Goal: Information Seeking & Learning: Learn about a topic

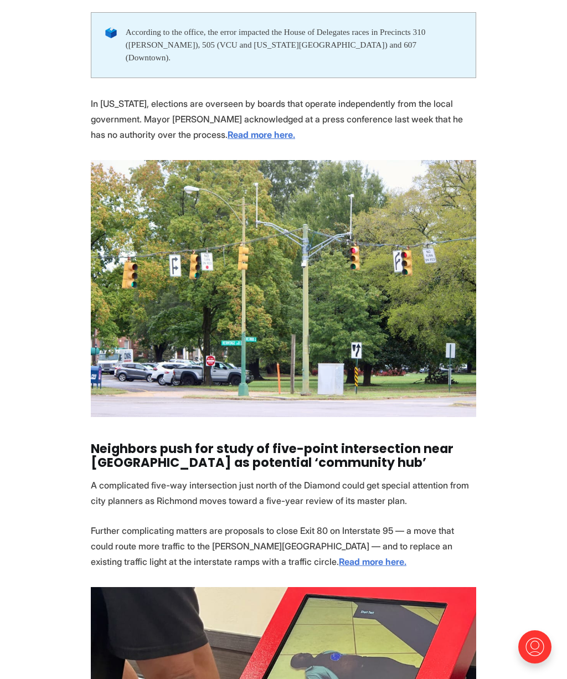
scroll to position [654, 0]
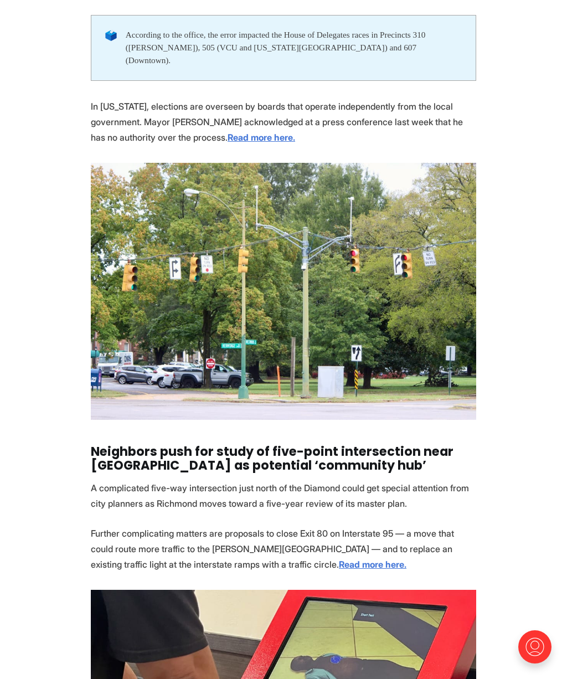
click at [287, 132] on strong "Read more here." at bounding box center [261, 137] width 68 height 11
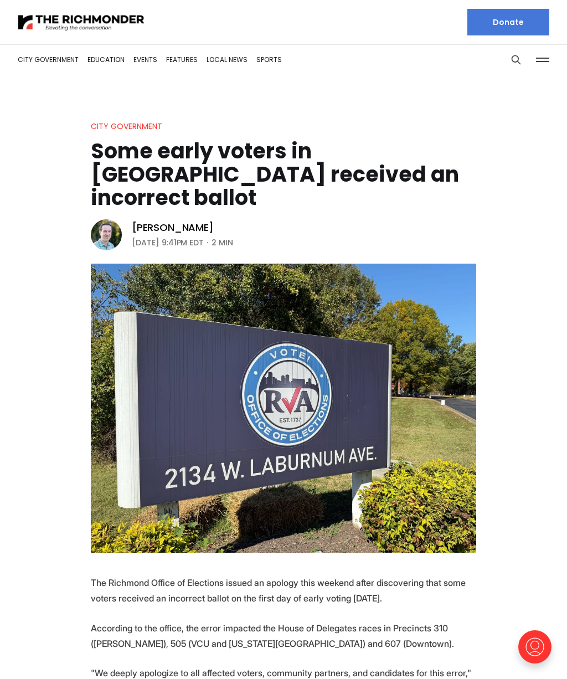
click at [66, 22] on img at bounding box center [81, 22] width 127 height 19
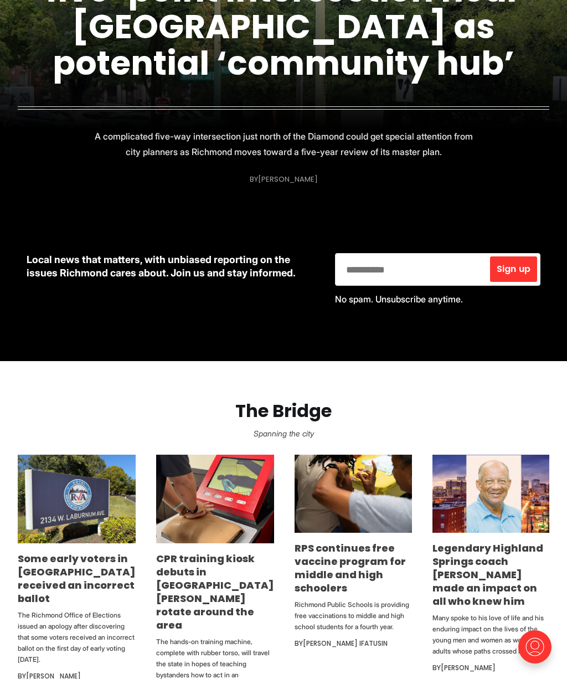
scroll to position [268, 0]
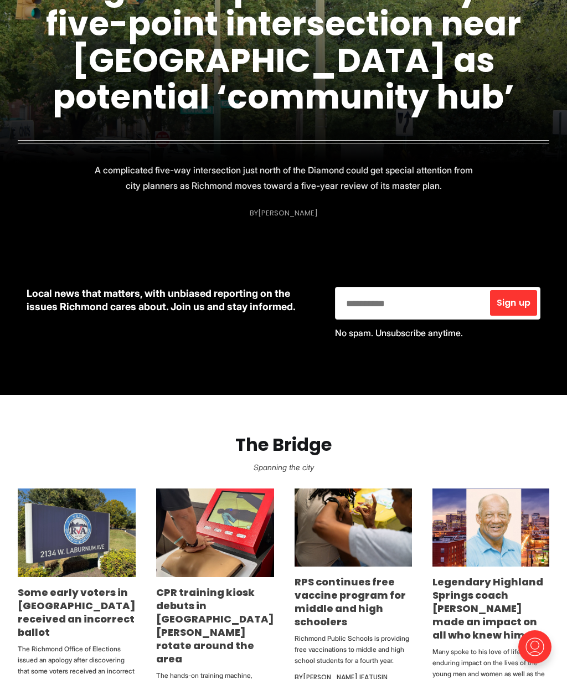
click at [395, 47] on link "Neighbors push for study of five-point intersection near [GEOGRAPHIC_DATA] as p…" at bounding box center [283, 42] width 475 height 156
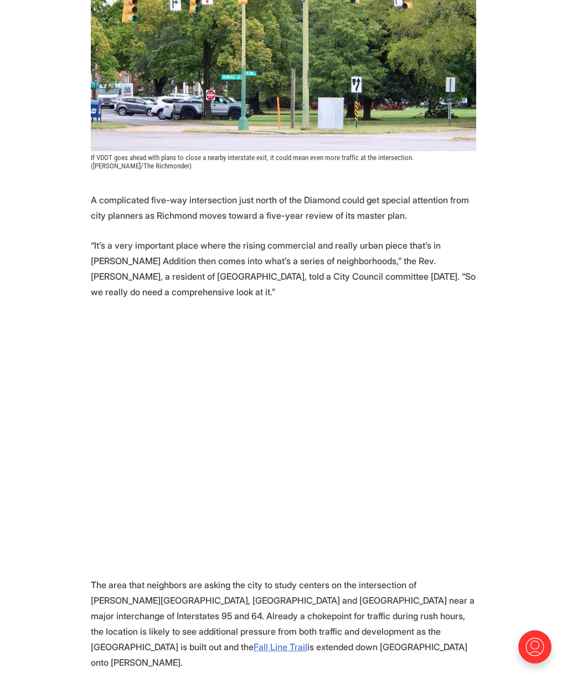
scroll to position [394, 0]
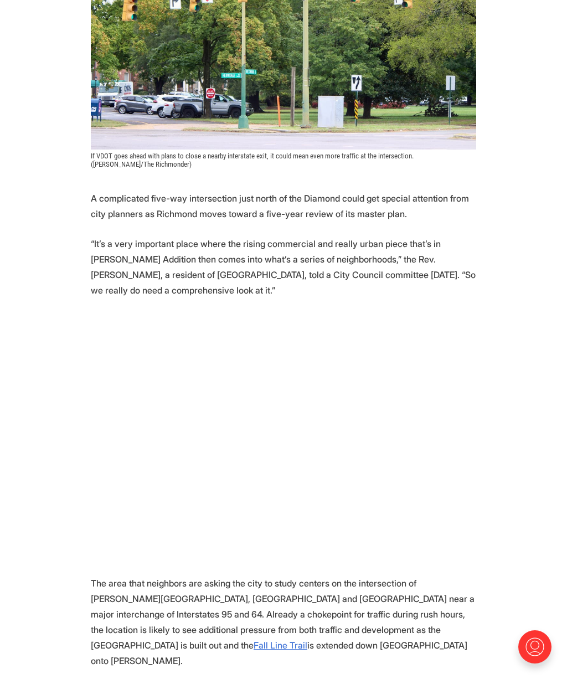
click at [441, 112] on img at bounding box center [283, 21] width 385 height 257
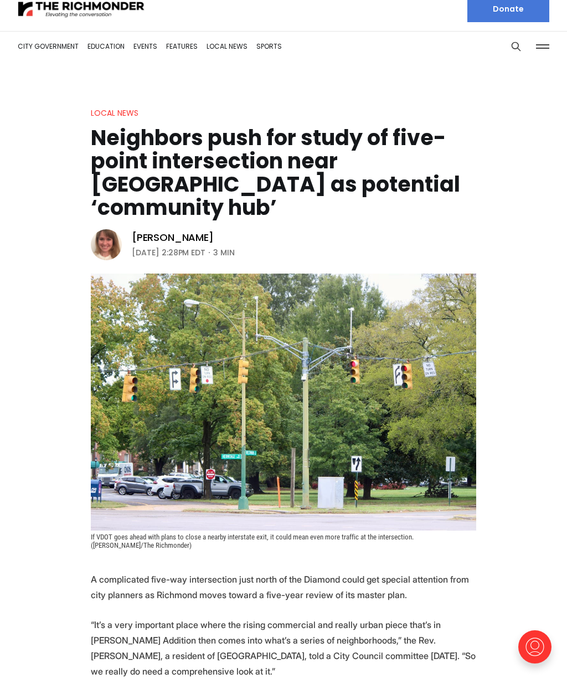
scroll to position [0, 0]
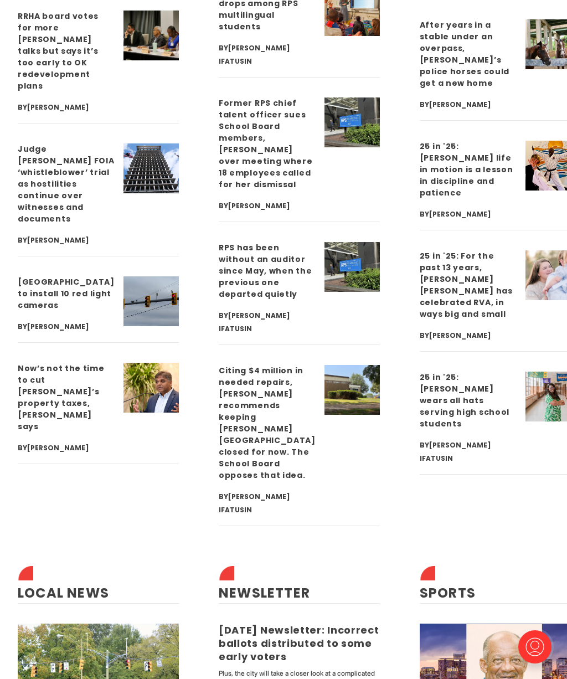
scroll to position [3108, 0]
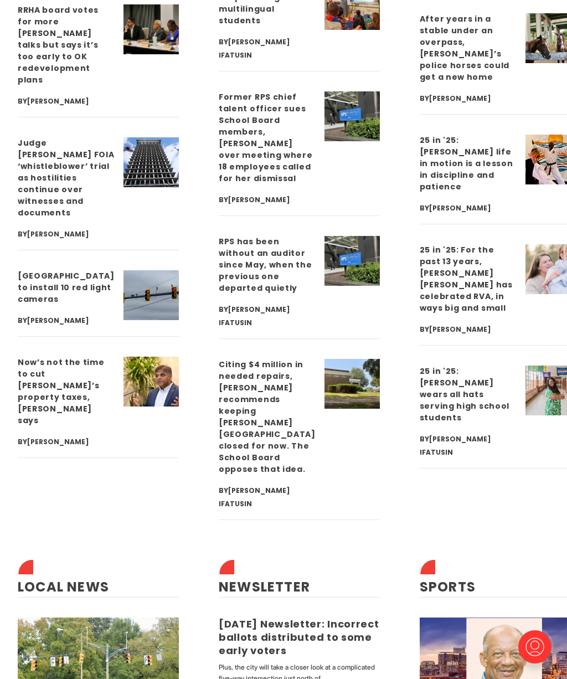
click at [441, 244] on link "25 in '25: For the past 13 years, Julia Warren Mattingly has celebrated RVA, in…" at bounding box center [466, 278] width 93 height 69
